Goal: Task Accomplishment & Management: Use online tool/utility

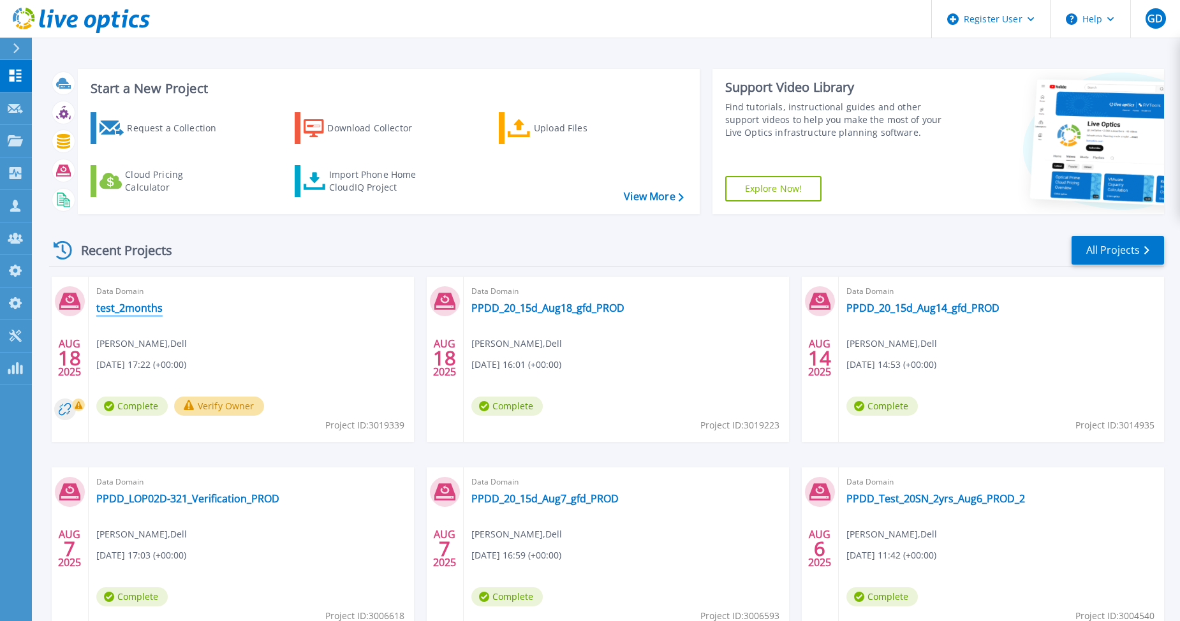
click at [144, 310] on link "test_2months" at bounding box center [129, 308] width 66 height 13
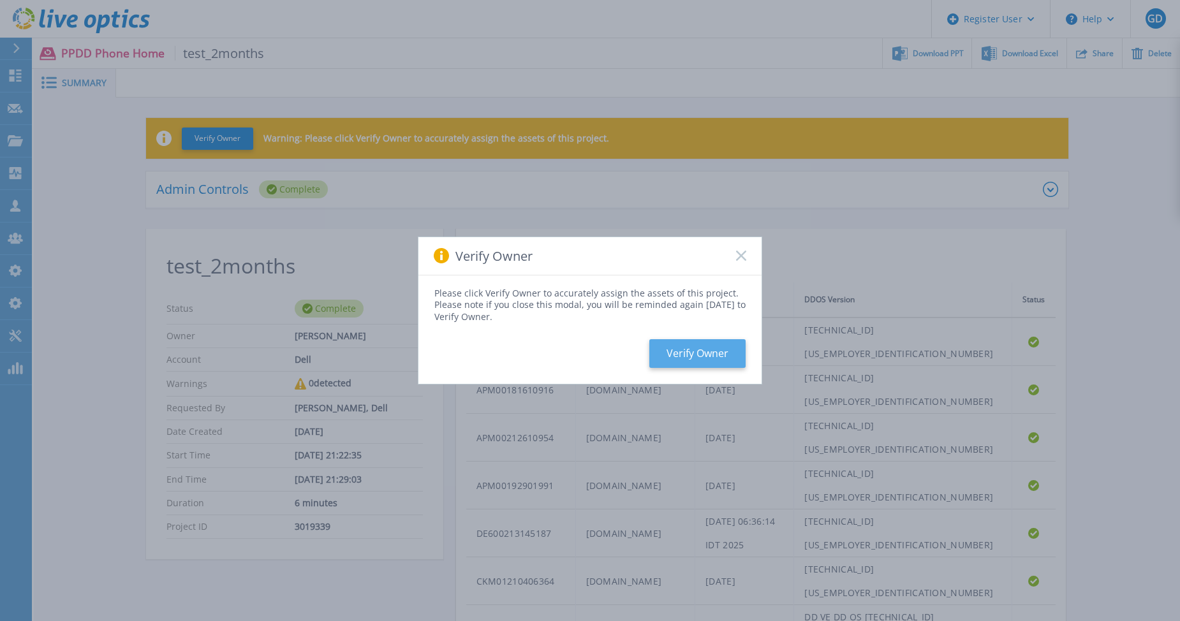
click at [703, 350] on button "Verify Owner" at bounding box center [698, 353] width 96 height 29
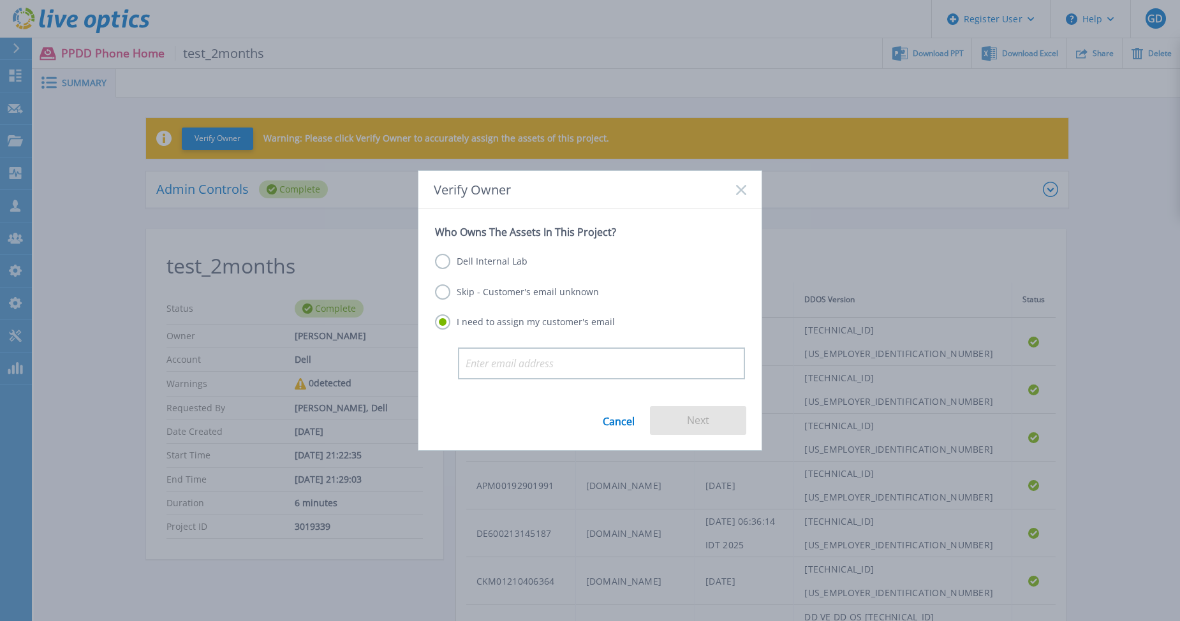
click at [492, 264] on label "Dell Internal Lab" at bounding box center [481, 261] width 93 height 15
click at [0, 0] on input "Dell Internal Lab" at bounding box center [0, 0] width 0 height 0
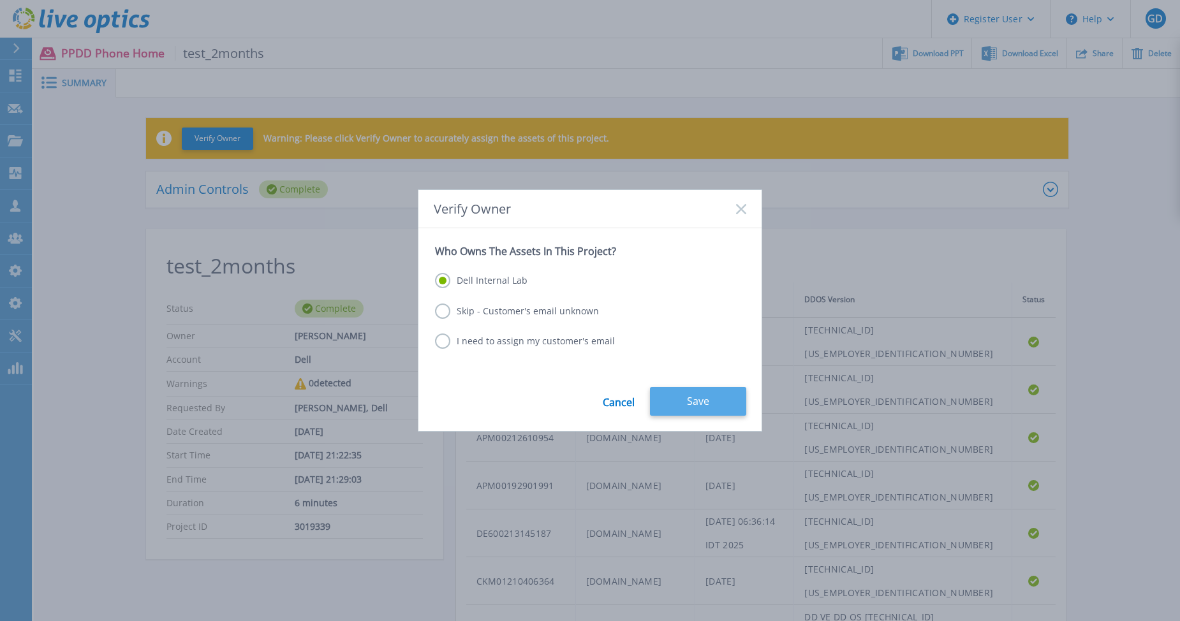
click at [681, 393] on button "Save" at bounding box center [698, 401] width 96 height 29
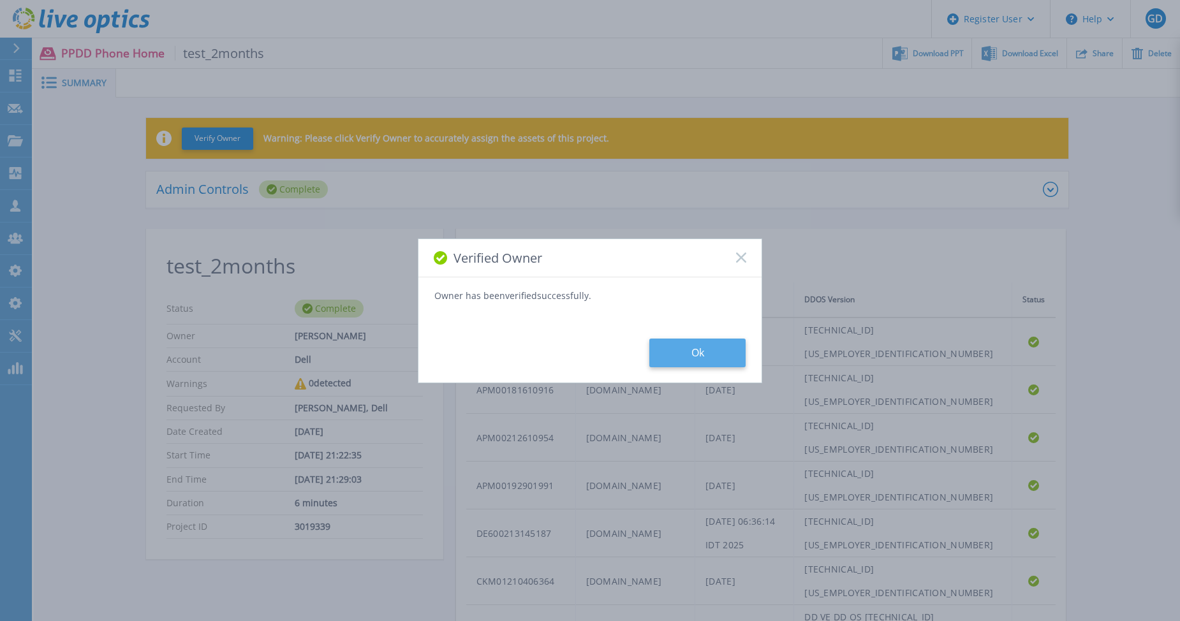
click at [706, 359] on button "Ok" at bounding box center [698, 353] width 96 height 29
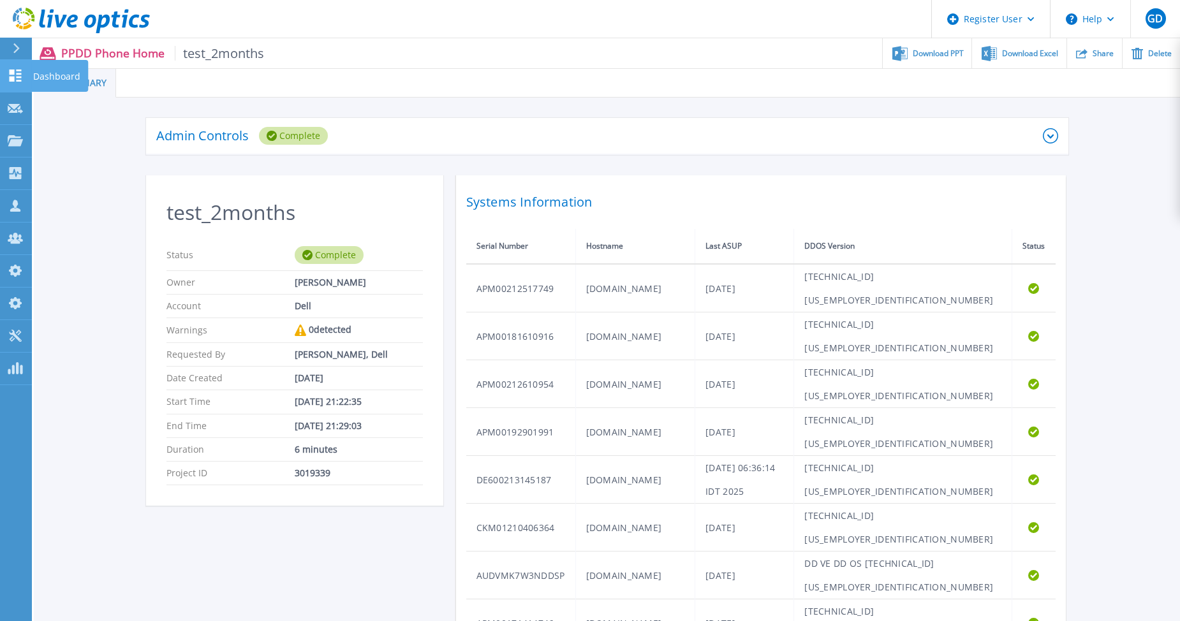
click at [21, 82] on icon at bounding box center [16, 76] width 12 height 12
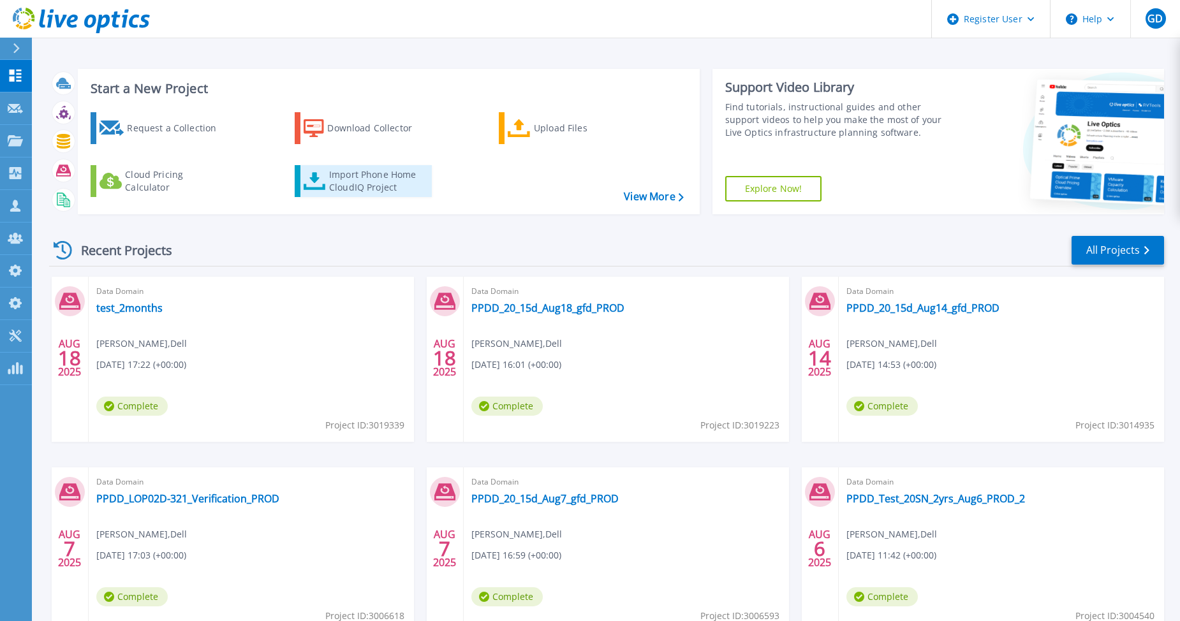
click at [365, 180] on div "Import Phone Home CloudIQ Project" at bounding box center [379, 181] width 100 height 26
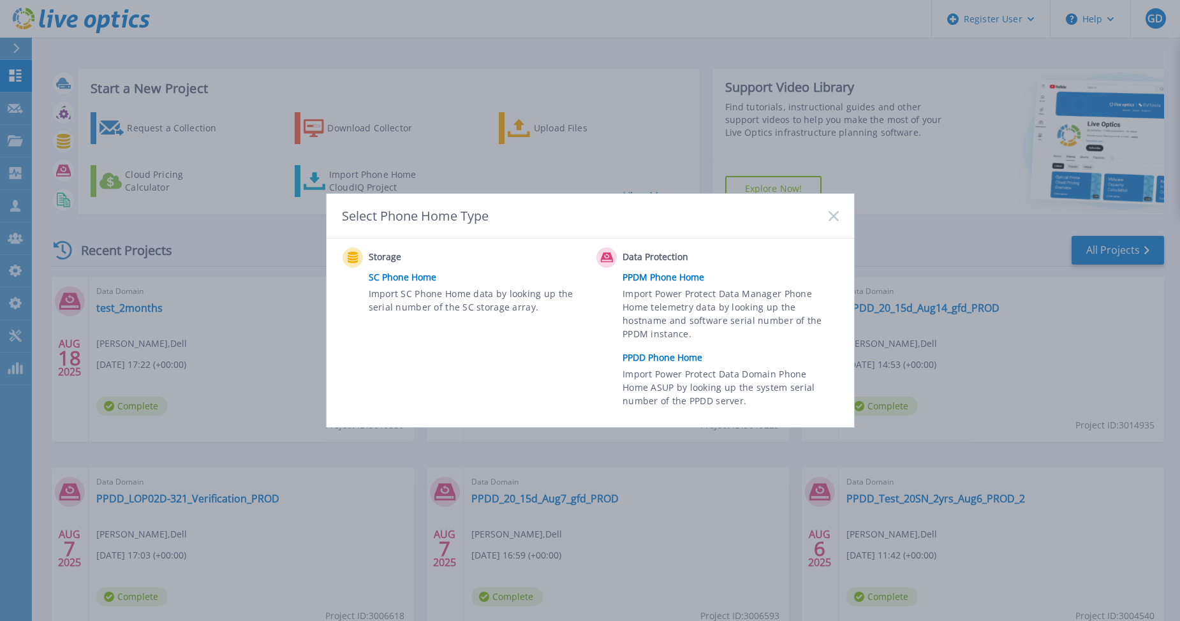
click at [678, 358] on link "PPDD Phone Home" at bounding box center [734, 357] width 222 height 19
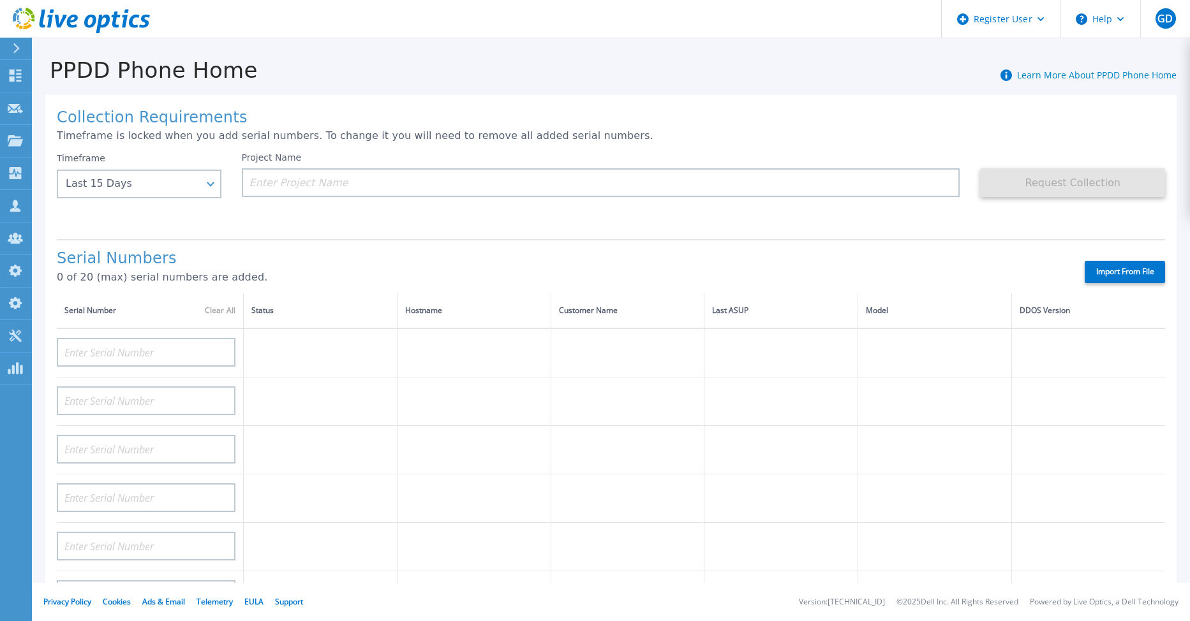
click at [1110, 274] on label "Import From File" at bounding box center [1125, 272] width 80 height 22
click at [0, 0] on input "Import From File" at bounding box center [0, 0] width 0 height 0
type input "APX00225101927"
type input "APX00225100759"
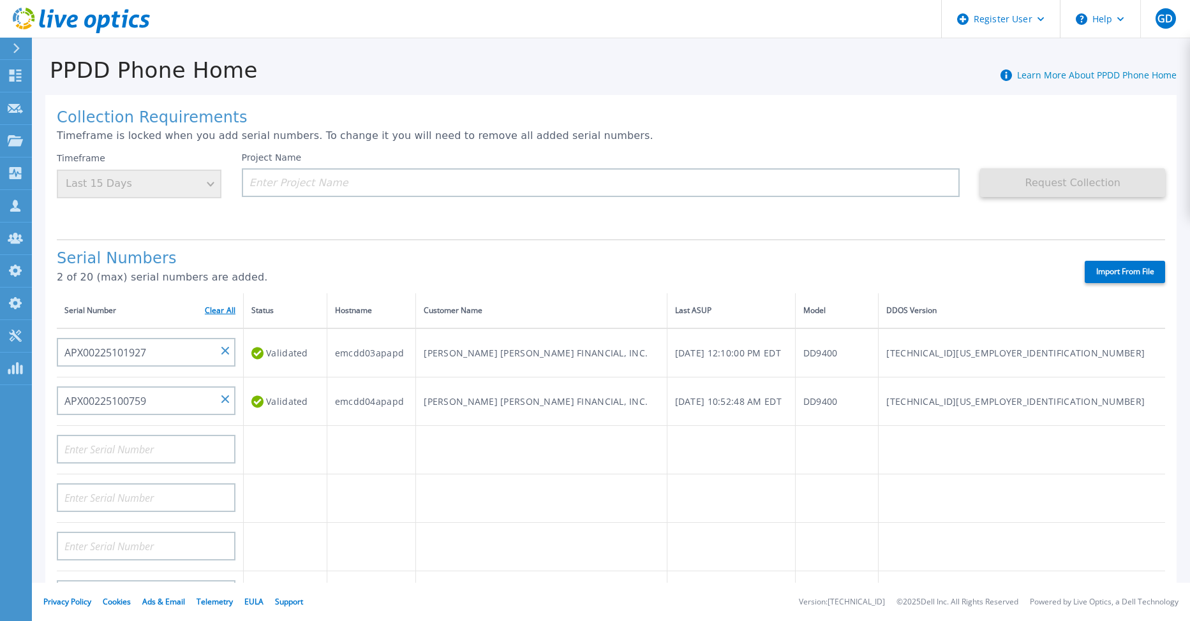
click at [228, 306] on link "Clear All" at bounding box center [220, 310] width 31 height 9
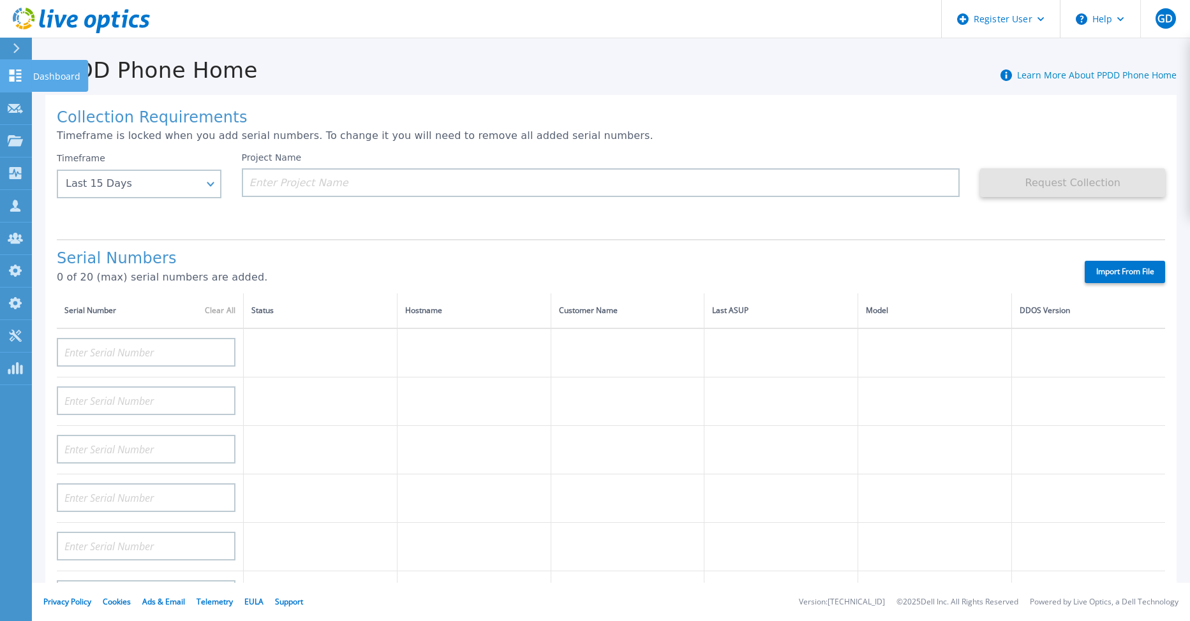
click at [13, 78] on icon at bounding box center [16, 76] width 12 height 12
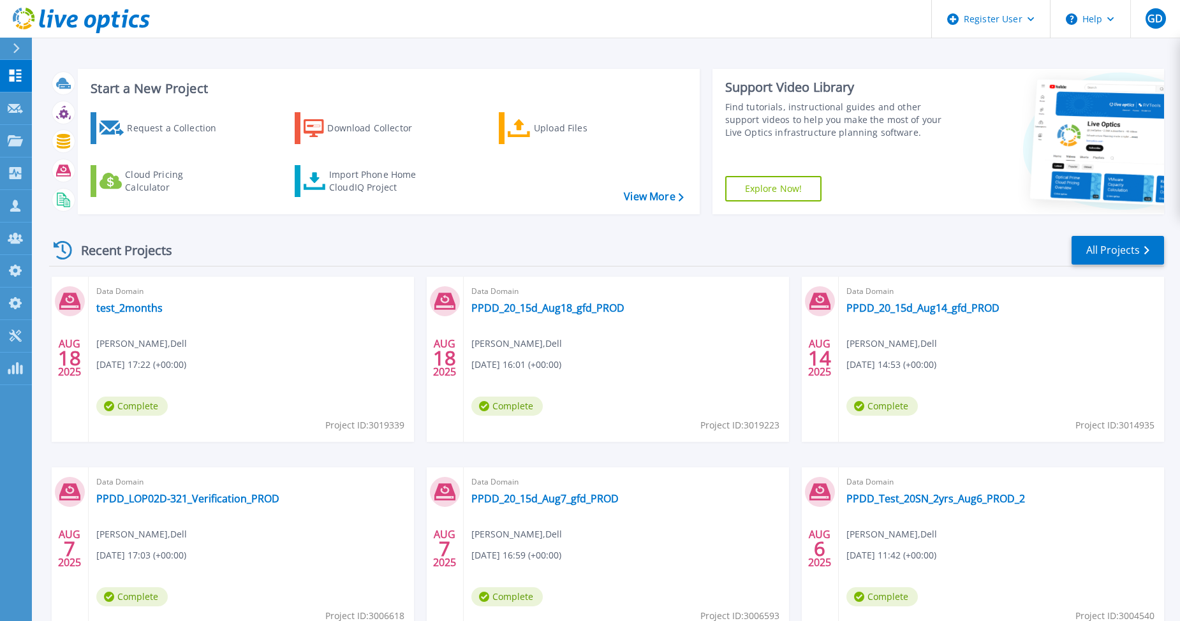
click at [460, 240] on div "Recent Projects All Projects" at bounding box center [606, 251] width 1115 height 32
click at [19, 80] on icon at bounding box center [16, 76] width 12 height 12
click at [366, 240] on div "Recent Projects All Projects" at bounding box center [606, 251] width 1115 height 32
click at [354, 182] on div "Import Phone Home CloudIQ Project" at bounding box center [379, 181] width 100 height 26
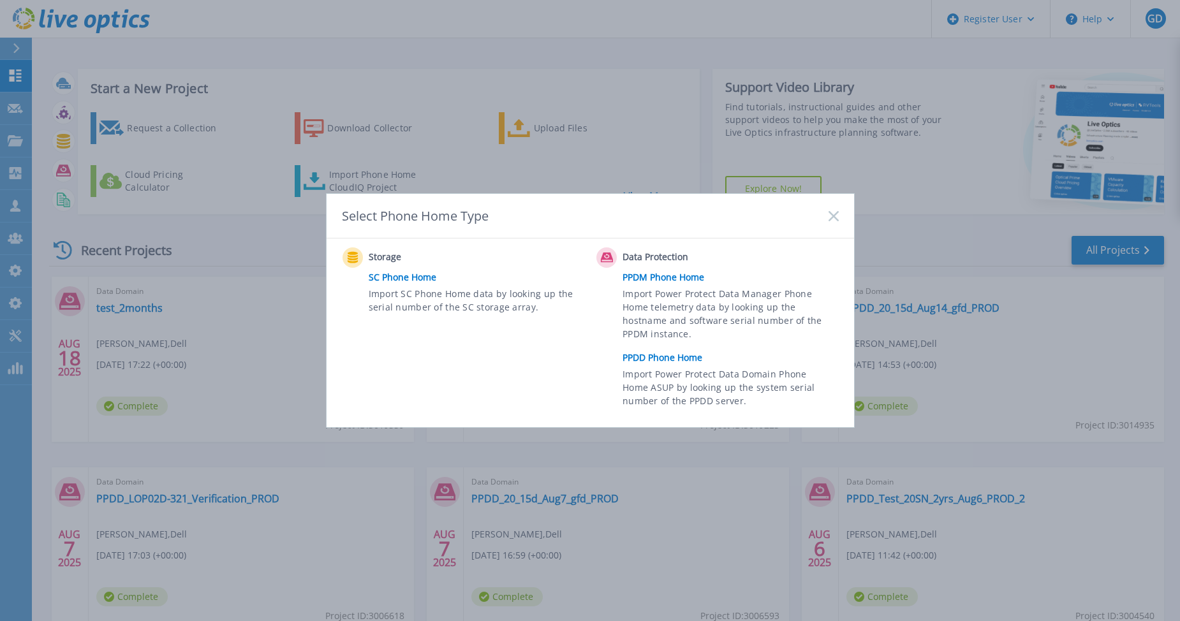
click at [648, 359] on link "PPDD Phone Home" at bounding box center [734, 357] width 222 height 19
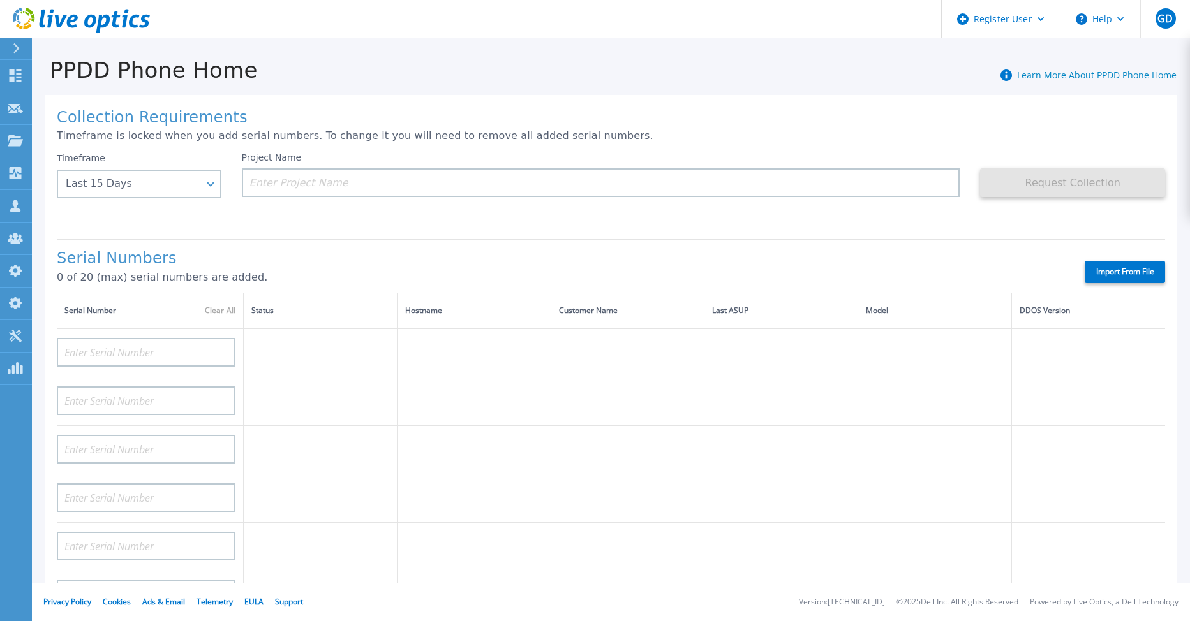
click at [1110, 272] on label "Import From File" at bounding box center [1125, 272] width 80 height 22
click at [0, 0] on input "Import From File" at bounding box center [0, 0] width 0 height 0
type input "APX00225101927"
type input "APX00225100759"
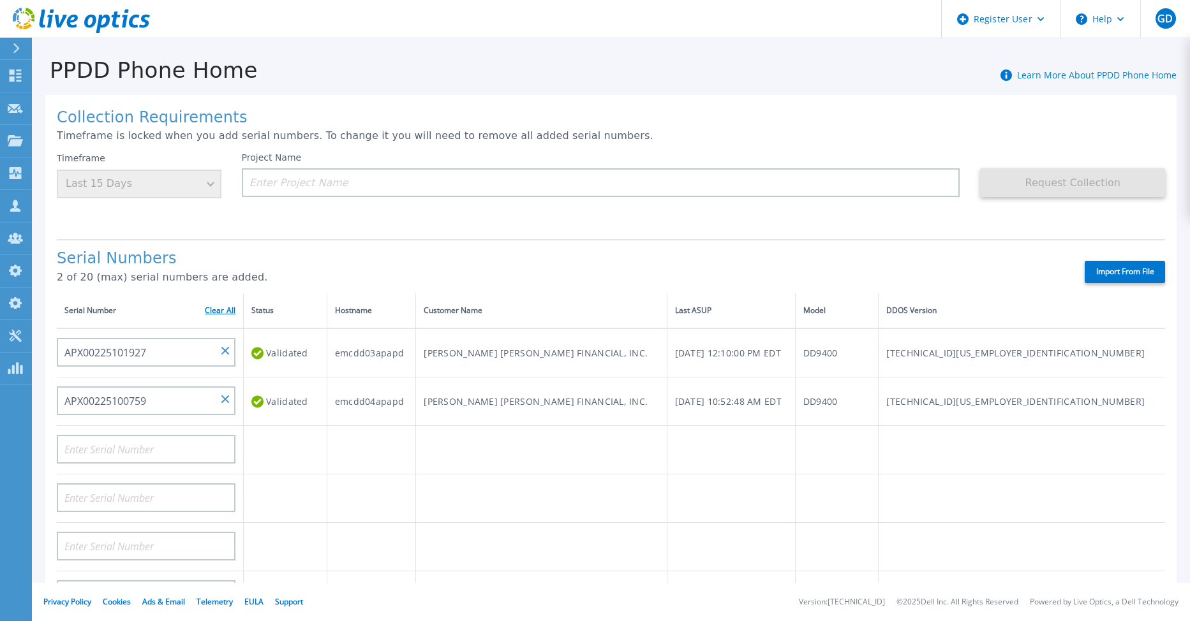
click at [229, 309] on link "Clear All" at bounding box center [220, 310] width 31 height 9
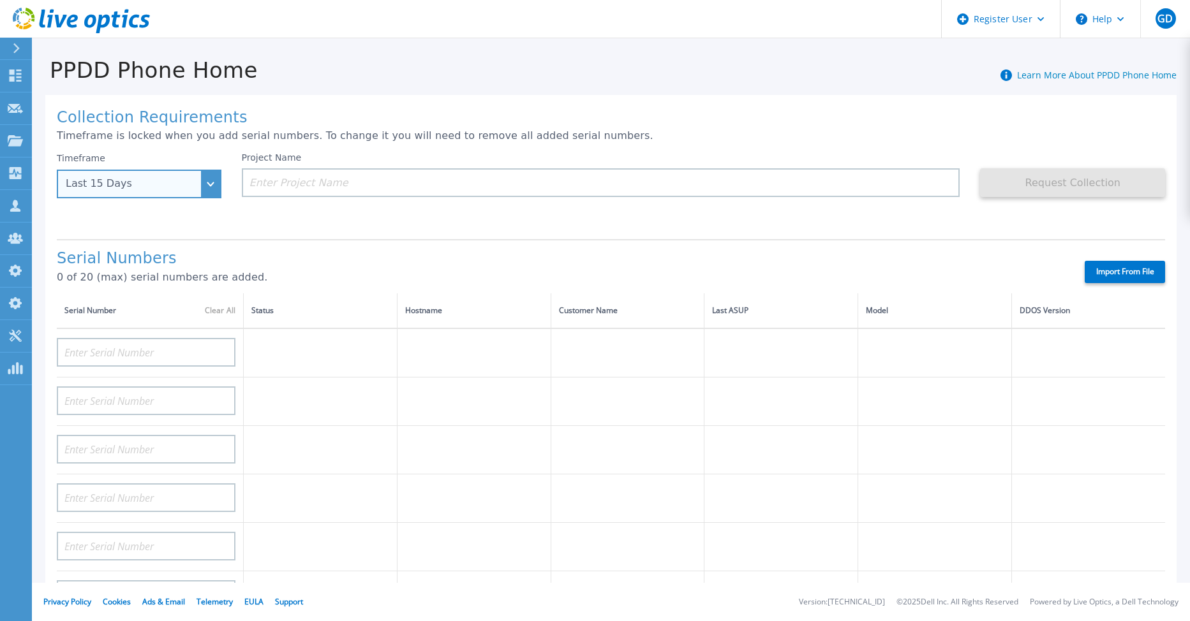
click at [212, 186] on div "Last 15 Days" at bounding box center [139, 184] width 165 height 29
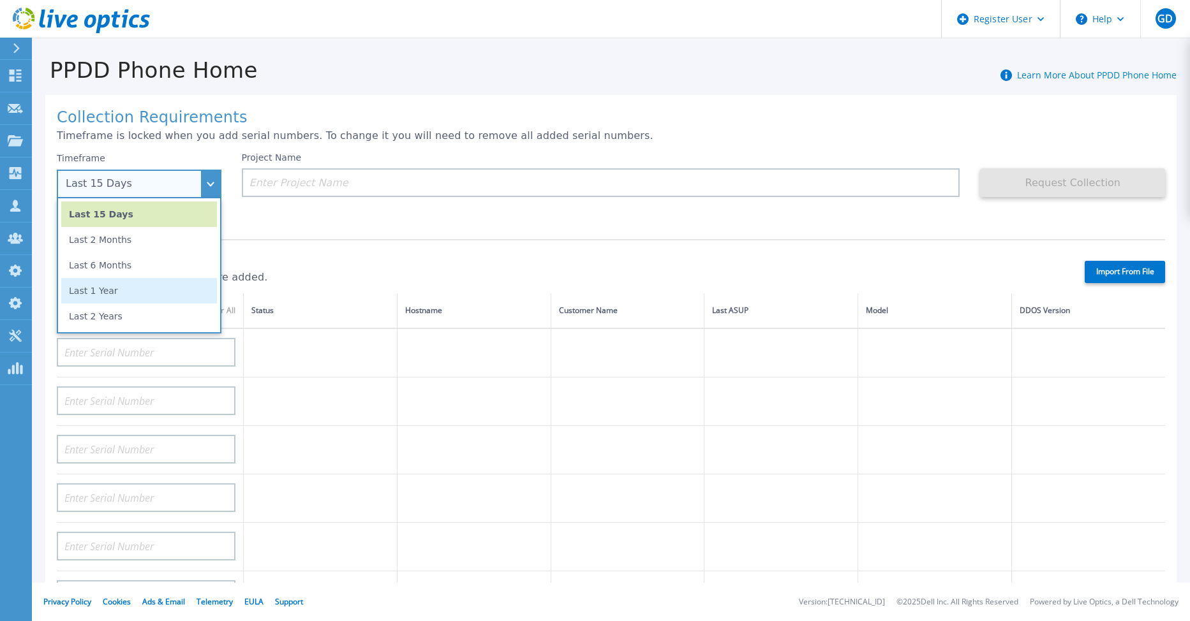
click at [148, 295] on li "Last 1 Year" at bounding box center [139, 291] width 156 height 26
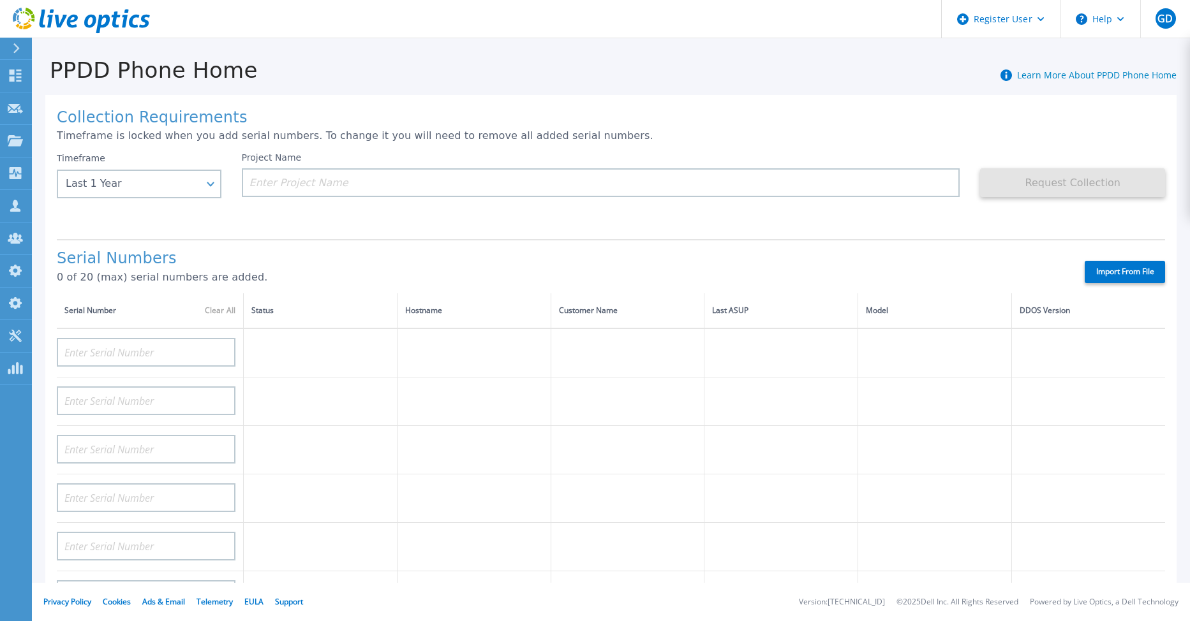
click at [1115, 271] on label "Import From File" at bounding box center [1125, 272] width 80 height 22
click at [0, 0] on input "Import From File" at bounding box center [0, 0] width 0 height 0
type input "APX00225101927"
type input "APX00225100759"
